Goal: Information Seeking & Learning: Learn about a topic

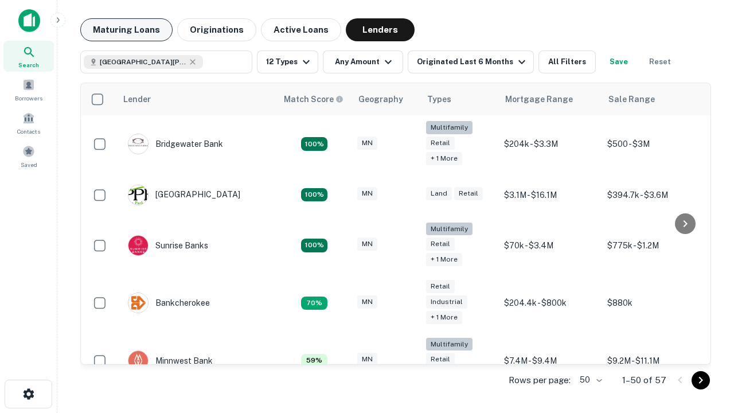
click at [126, 30] on button "Maturing Loans" at bounding box center [126, 29] width 92 height 23
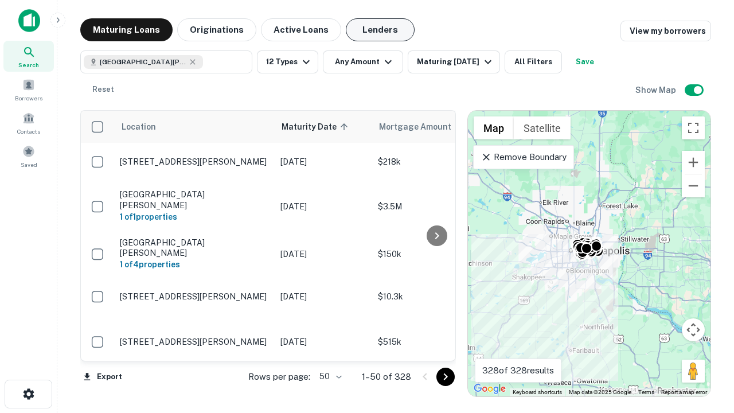
click at [380, 30] on button "Lenders" at bounding box center [380, 29] width 69 height 23
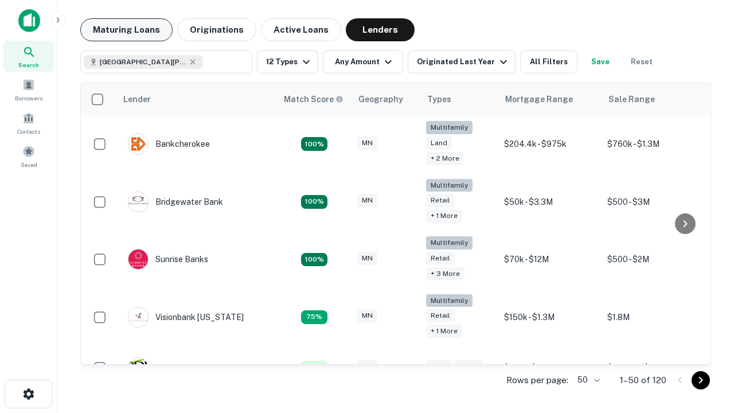
click at [126, 30] on button "Maturing Loans" at bounding box center [126, 29] width 92 height 23
